Goal: Information Seeking & Learning: Learn about a topic

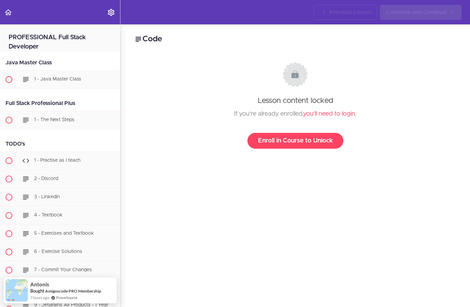
click at [328, 112] on link "you'll need to login" at bounding box center [329, 114] width 52 height 6
click at [333, 113] on link "you'll need to login" at bounding box center [329, 114] width 52 height 6
click at [342, 111] on link "you'll need to login" at bounding box center [329, 114] width 52 height 6
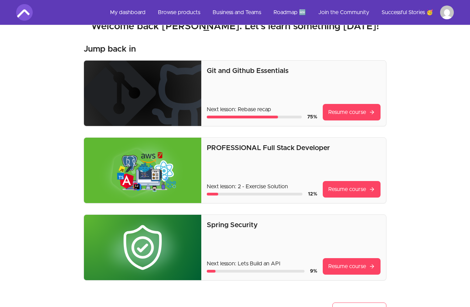
scroll to position [15, 0]
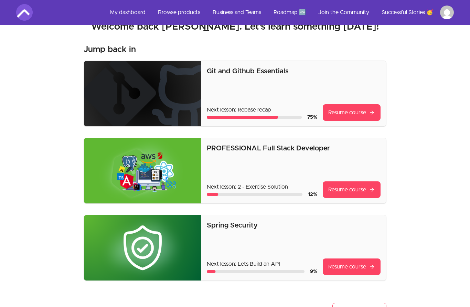
click at [133, 175] on img at bounding box center [142, 170] width 117 height 65
click at [145, 173] on img at bounding box center [142, 170] width 117 height 65
click at [352, 192] on link "Resume course" at bounding box center [352, 189] width 58 height 17
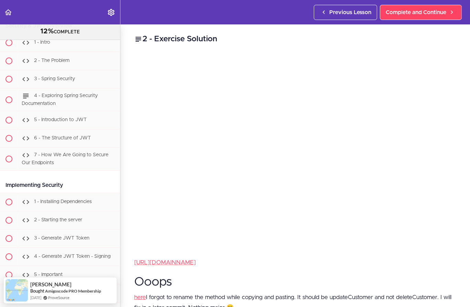
scroll to position [9522, 0]
